Goal: Navigation & Orientation: Find specific page/section

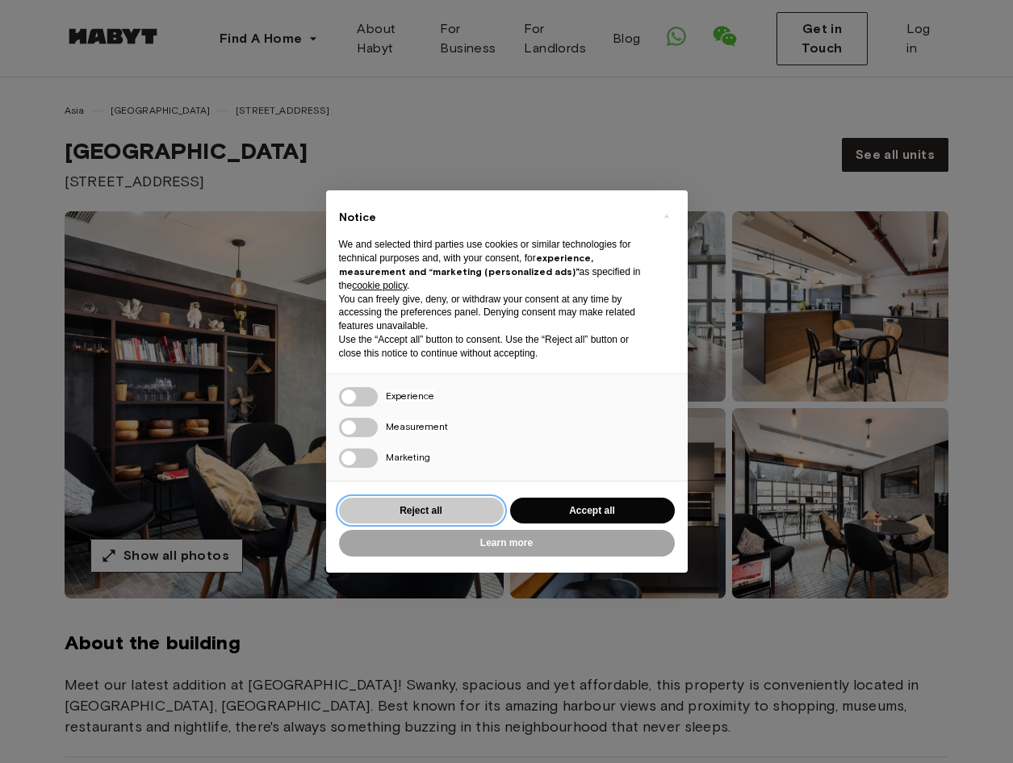
click at [433, 512] on button "Reject all" at bounding box center [421, 511] width 165 height 27
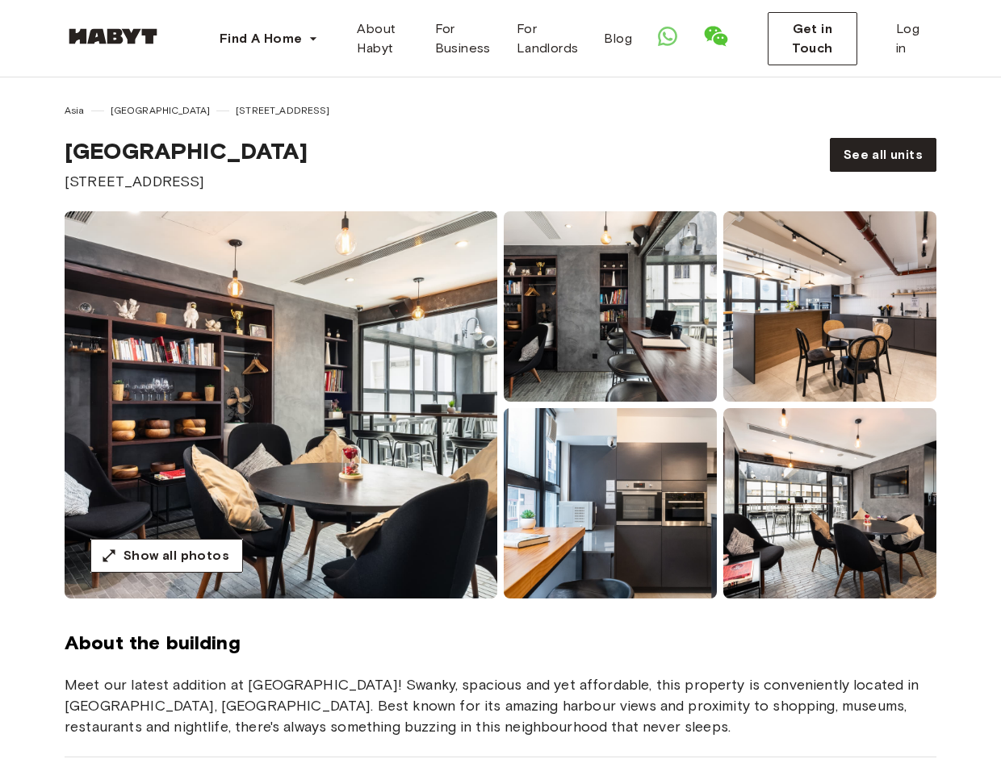
click at [115, 34] on img at bounding box center [113, 36] width 97 height 16
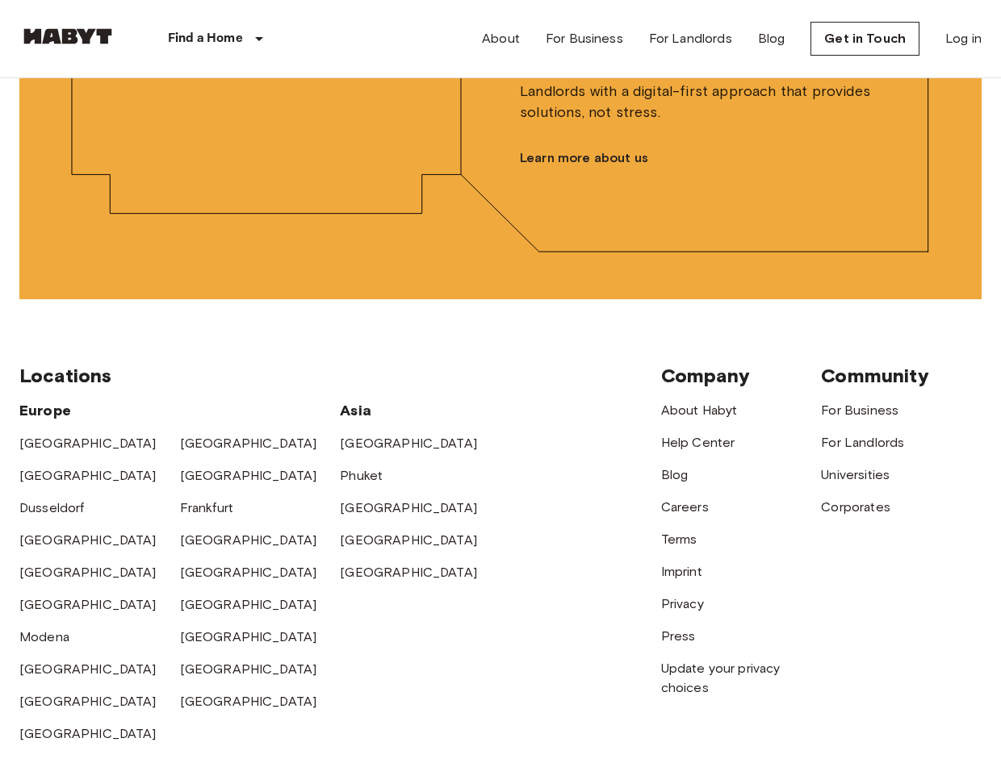
scroll to position [4034, 0]
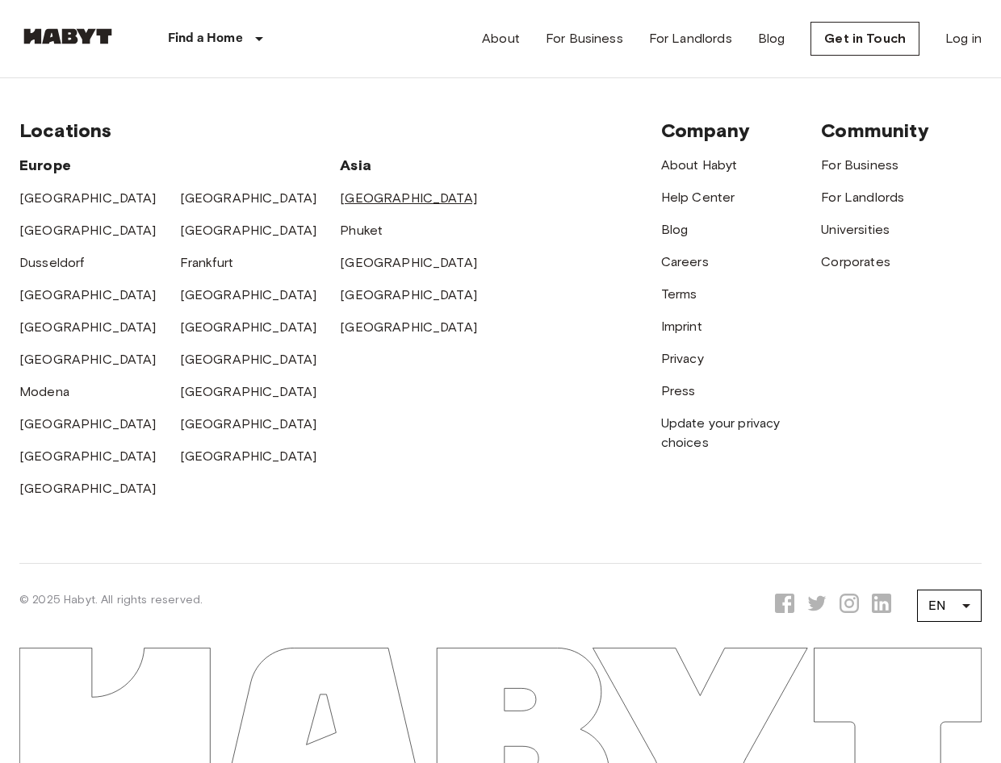
click at [384, 199] on link "[GEOGRAPHIC_DATA]" at bounding box center [408, 197] width 137 height 15
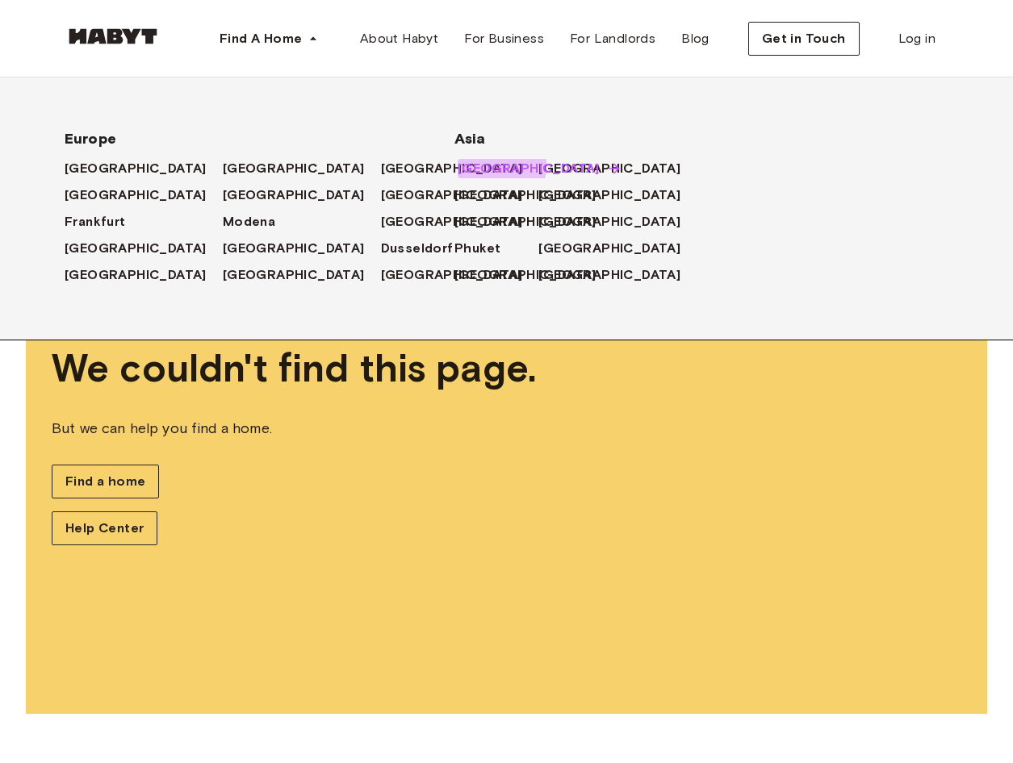
click at [466, 162] on span "[GEOGRAPHIC_DATA]" at bounding box center [529, 168] width 142 height 19
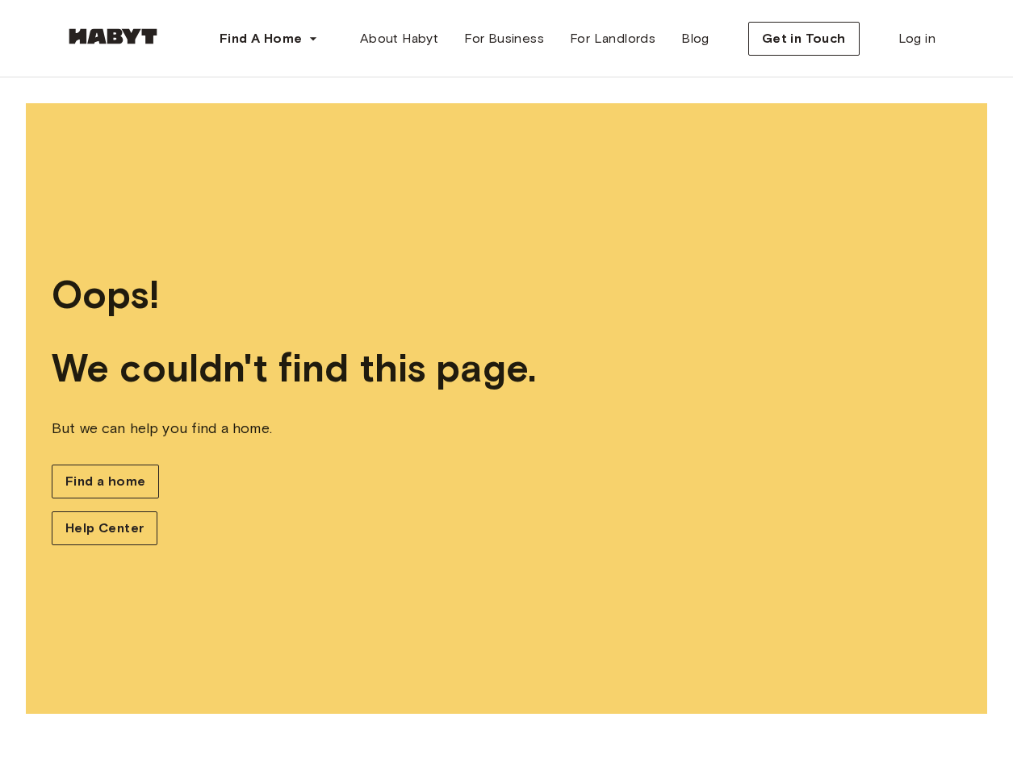
click at [407, 437] on div "Oops! We couldn't find this page. But we can help you find a home. Find a home …" at bounding box center [506, 408] width 961 height 611
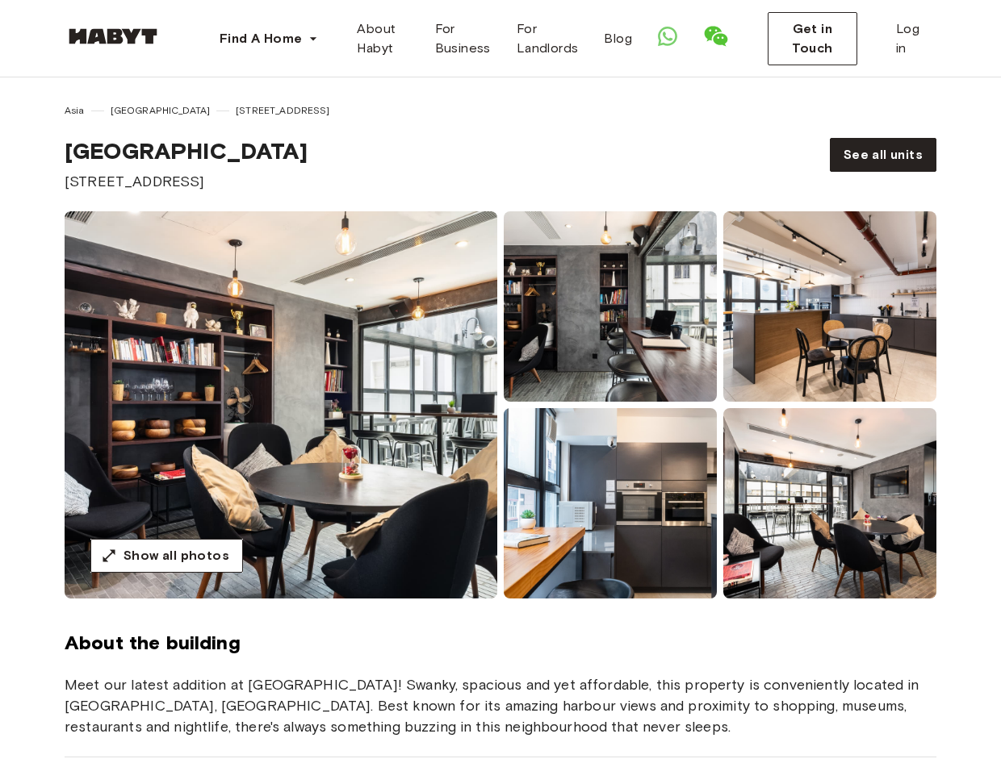
click at [416, 163] on div "[GEOGRAPHIC_DATA] [STREET_ADDRESS]" at bounding box center [434, 164] width 739 height 55
drag, startPoint x: 294, startPoint y: 152, endPoint x: 62, endPoint y: 139, distance: 232.0
click at [62, 139] on div "Asia [GEOGRAPHIC_DATA] [GEOGRAPHIC_DATA] [GEOGRAPHIC_DATA] See all units" at bounding box center [500, 147] width 1001 height 89
copy span "[GEOGRAPHIC_DATA]"
